Goal: Task Accomplishment & Management: Manage account settings

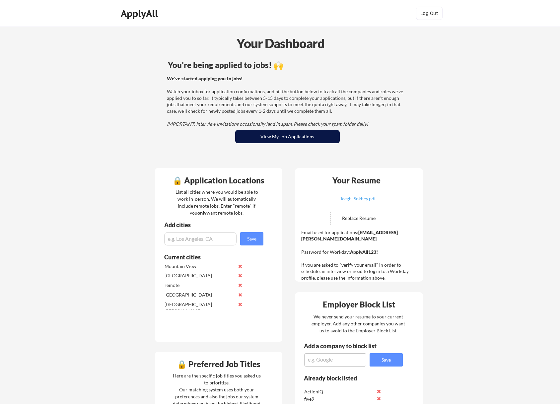
click at [297, 140] on button "View My Job Applications" at bounding box center [287, 136] width 105 height 13
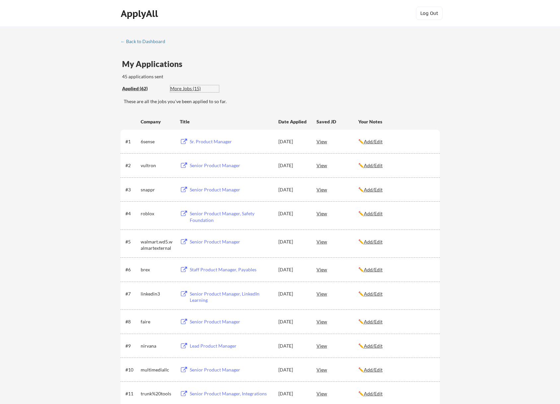
click at [190, 88] on div "More Jobs (15)" at bounding box center [194, 88] width 49 height 7
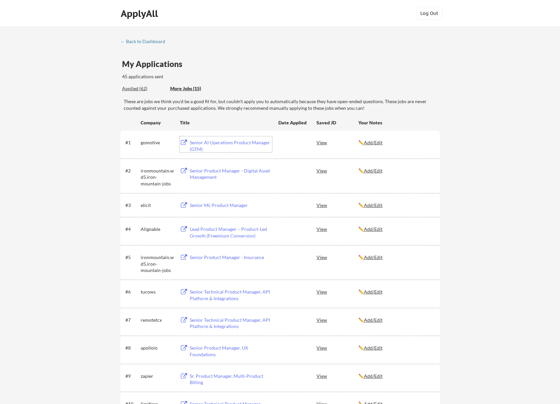
click at [254, 142] on div "Senior AI Operations Product Manager (GTM)" at bounding box center [231, 145] width 82 height 13
click at [325, 172] on div "View" at bounding box center [338, 171] width 42 height 12
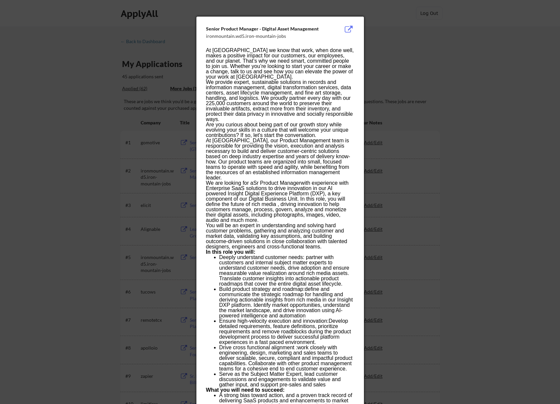
click at [454, 147] on div at bounding box center [280, 202] width 560 height 404
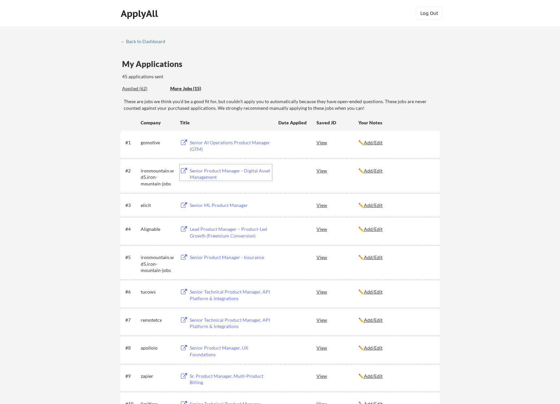
click at [219, 171] on div "Senior Product Manager - Digital Asset Management" at bounding box center [231, 174] width 82 height 13
click at [139, 37] on div "← Back to Dashboard My Applications 45 applications sent Applied (62) More Jobs…" at bounding box center [280, 302] width 560 height 550
click at [140, 40] on div "← Back to Dashboard" at bounding box center [145, 41] width 50 height 5
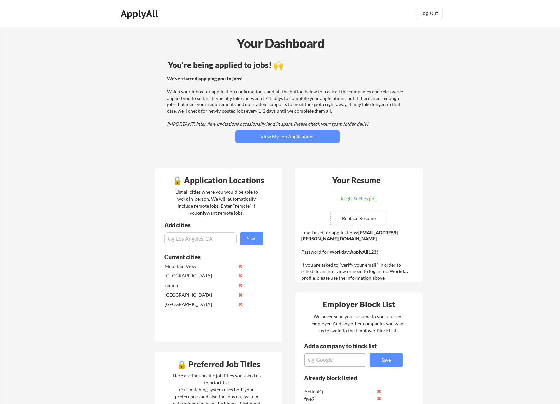
scroll to position [391, 0]
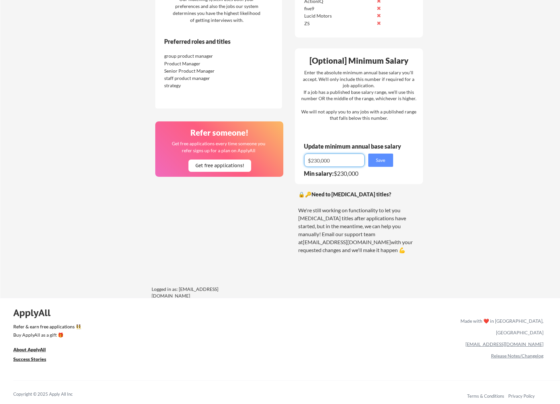
click at [347, 162] on input "input" at bounding box center [334, 160] width 60 height 13
type input "-$"
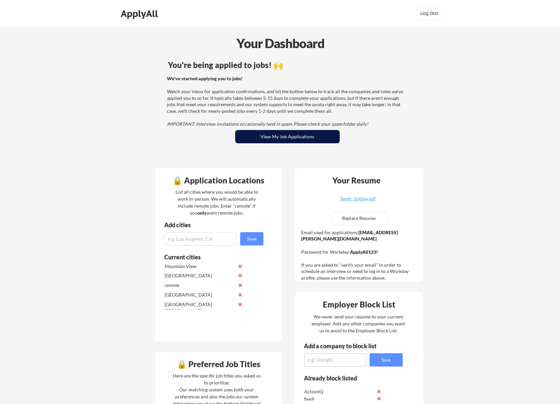
click at [302, 137] on button "View My Job Applications" at bounding box center [287, 136] width 105 height 13
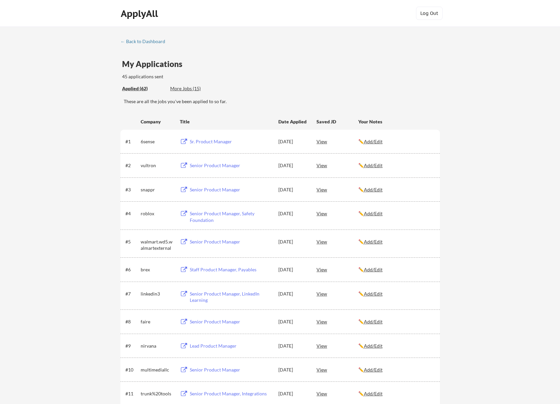
click at [195, 87] on div "More Jobs (15)" at bounding box center [194, 88] width 49 height 7
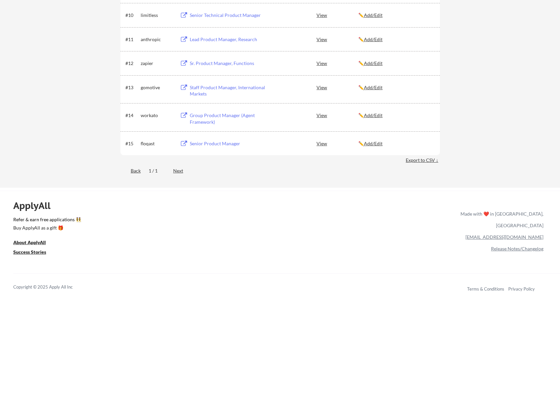
scroll to position [236, 0]
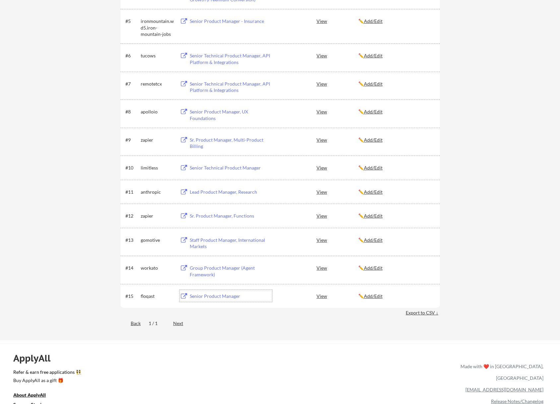
click at [223, 297] on div "Senior Product Manager" at bounding box center [231, 296] width 82 height 7
click at [234, 269] on div "Group Product Manager (Agent Framework)" at bounding box center [231, 271] width 82 height 13
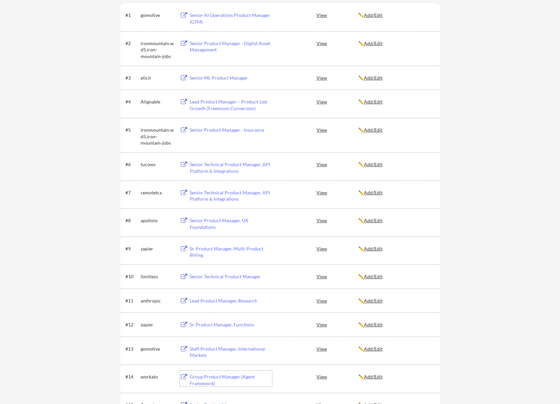
scroll to position [0, 0]
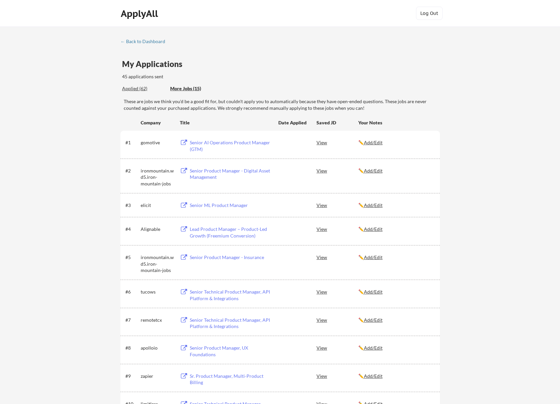
click at [134, 85] on div "Applied (62)" at bounding box center [143, 88] width 43 height 7
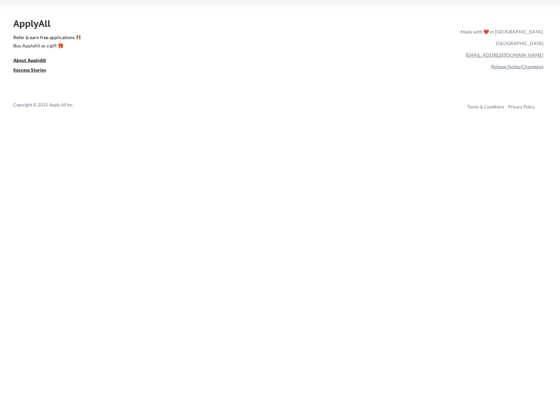
scroll to position [1445, 0]
